Goal: Check status: Check status

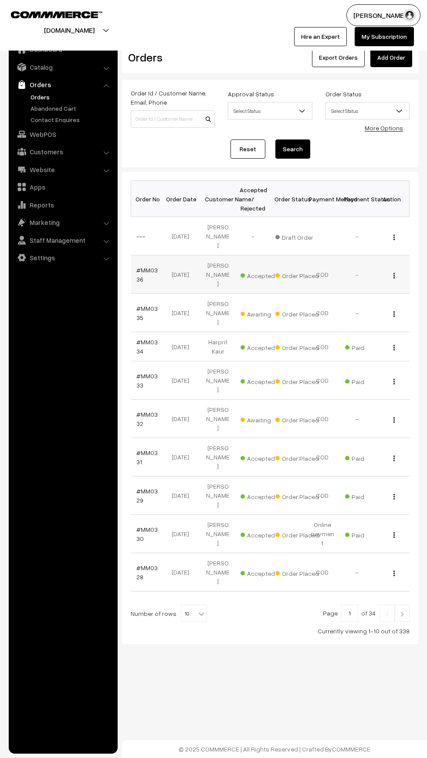
click at [221, 256] on td "[PERSON_NAME]" at bounding box center [218, 274] width 35 height 38
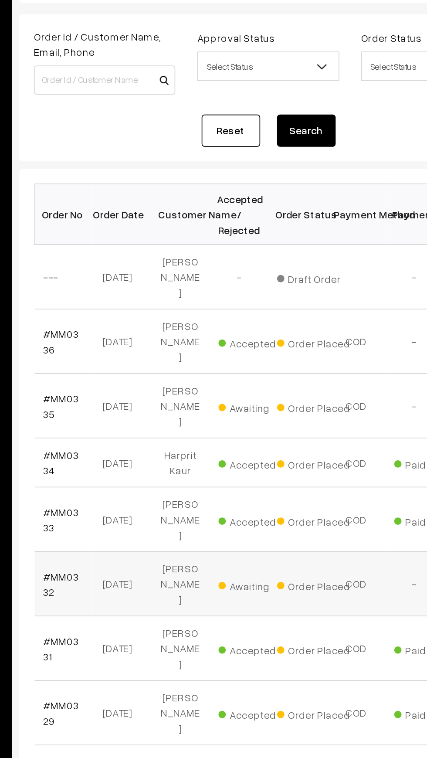
click at [262, 413] on span "Awaiting" at bounding box center [263, 418] width 44 height 11
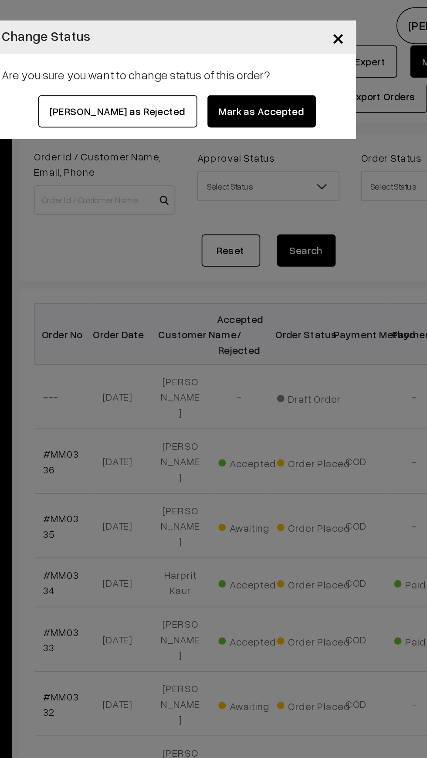
click at [168, 60] on button "[PERSON_NAME] as Rejected" at bounding box center [180, 66] width 95 height 19
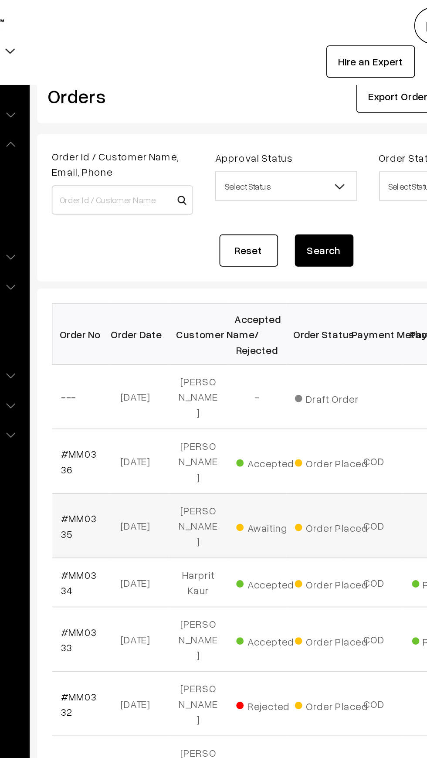
click at [250, 307] on span "Awaiting" at bounding box center [263, 312] width 44 height 11
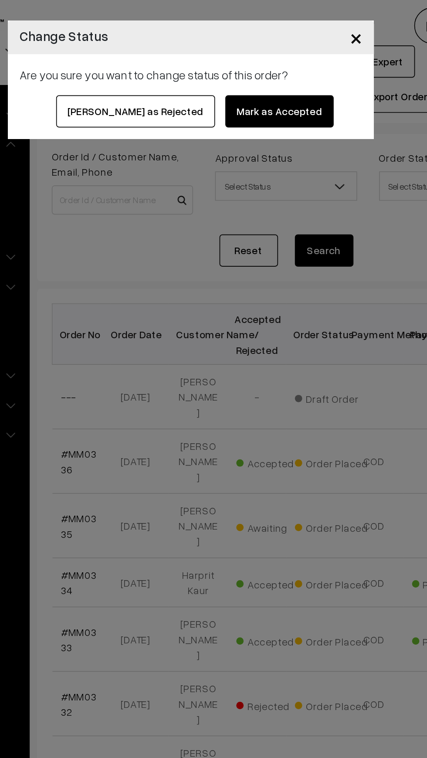
click at [309, 20] on span "×" at bounding box center [311, 22] width 7 height 16
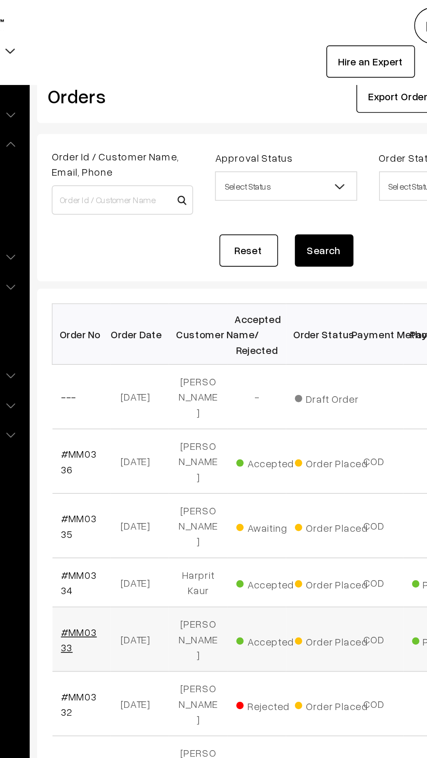
click at [151, 372] on link "#MM0333" at bounding box center [146, 380] width 21 height 17
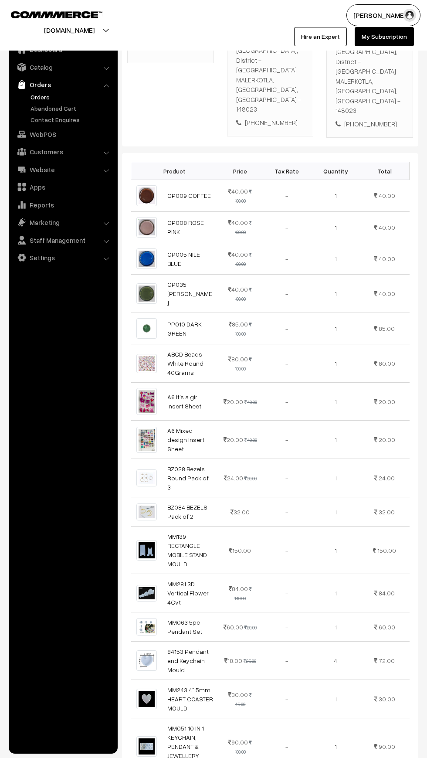
scroll to position [663, 0]
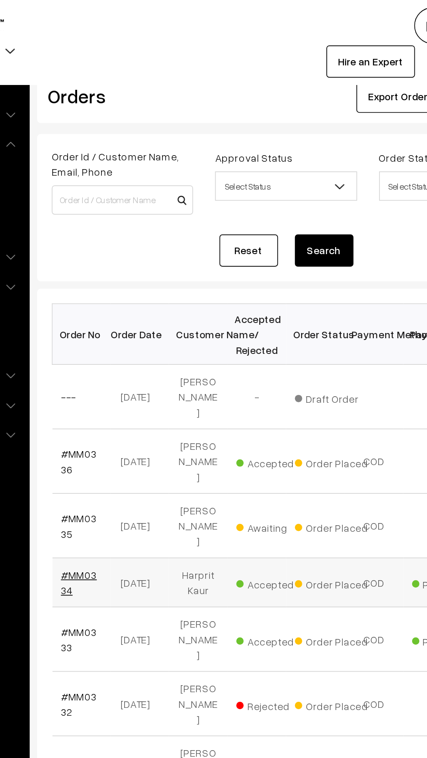
click at [156, 338] on link "#MM0334" at bounding box center [146, 346] width 21 height 17
click at [153, 372] on link "#MM0333" at bounding box center [146, 380] width 21 height 17
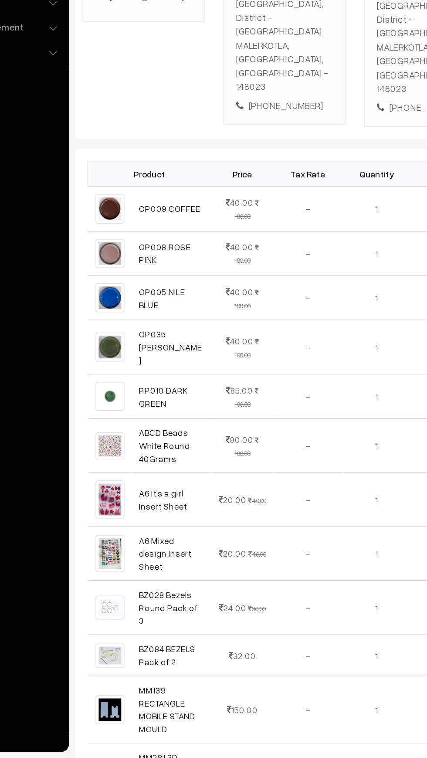
scroll to position [29, 0]
